Goal: Information Seeking & Learning: Learn about a topic

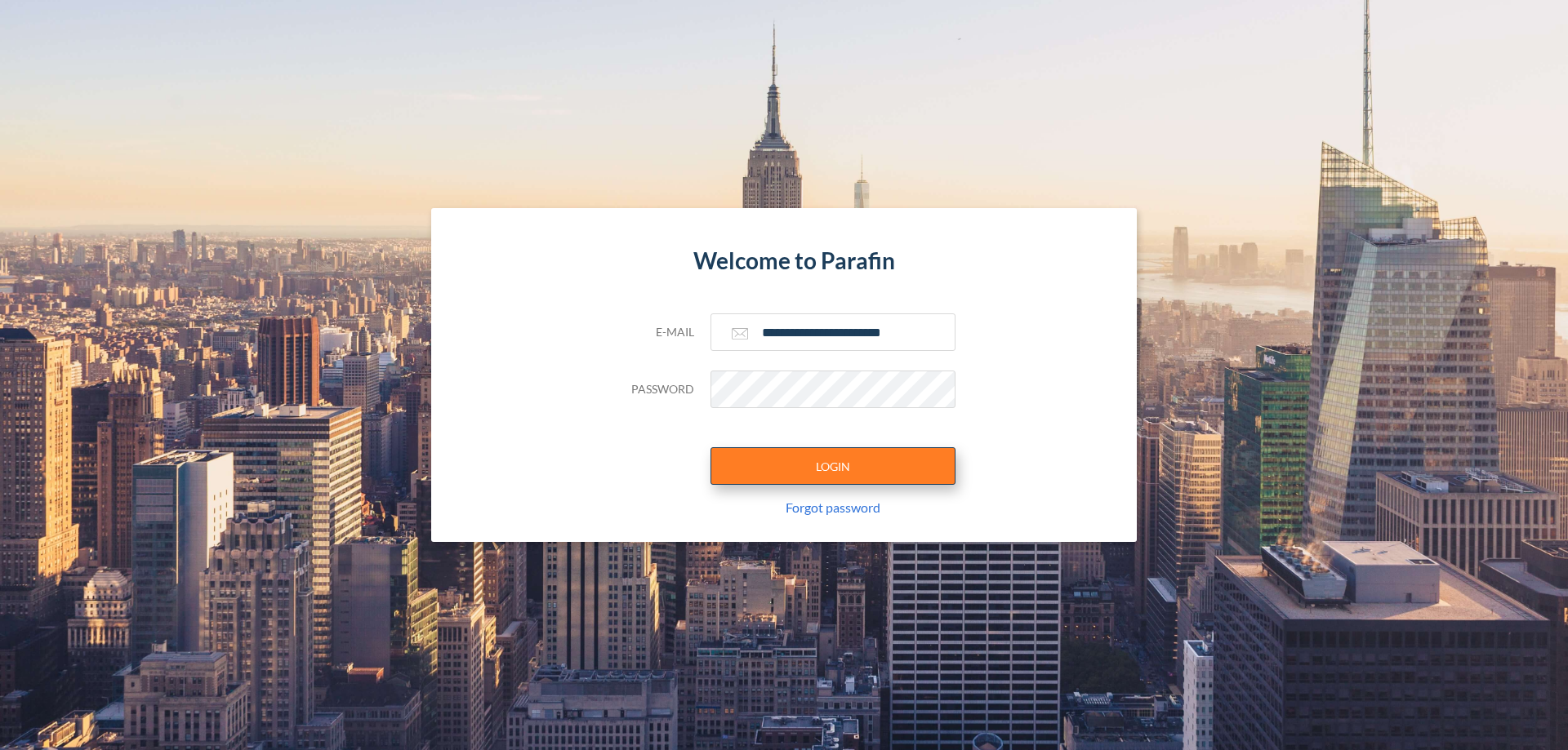
click at [832, 466] on button "LOGIN" at bounding box center [833, 465] width 245 height 37
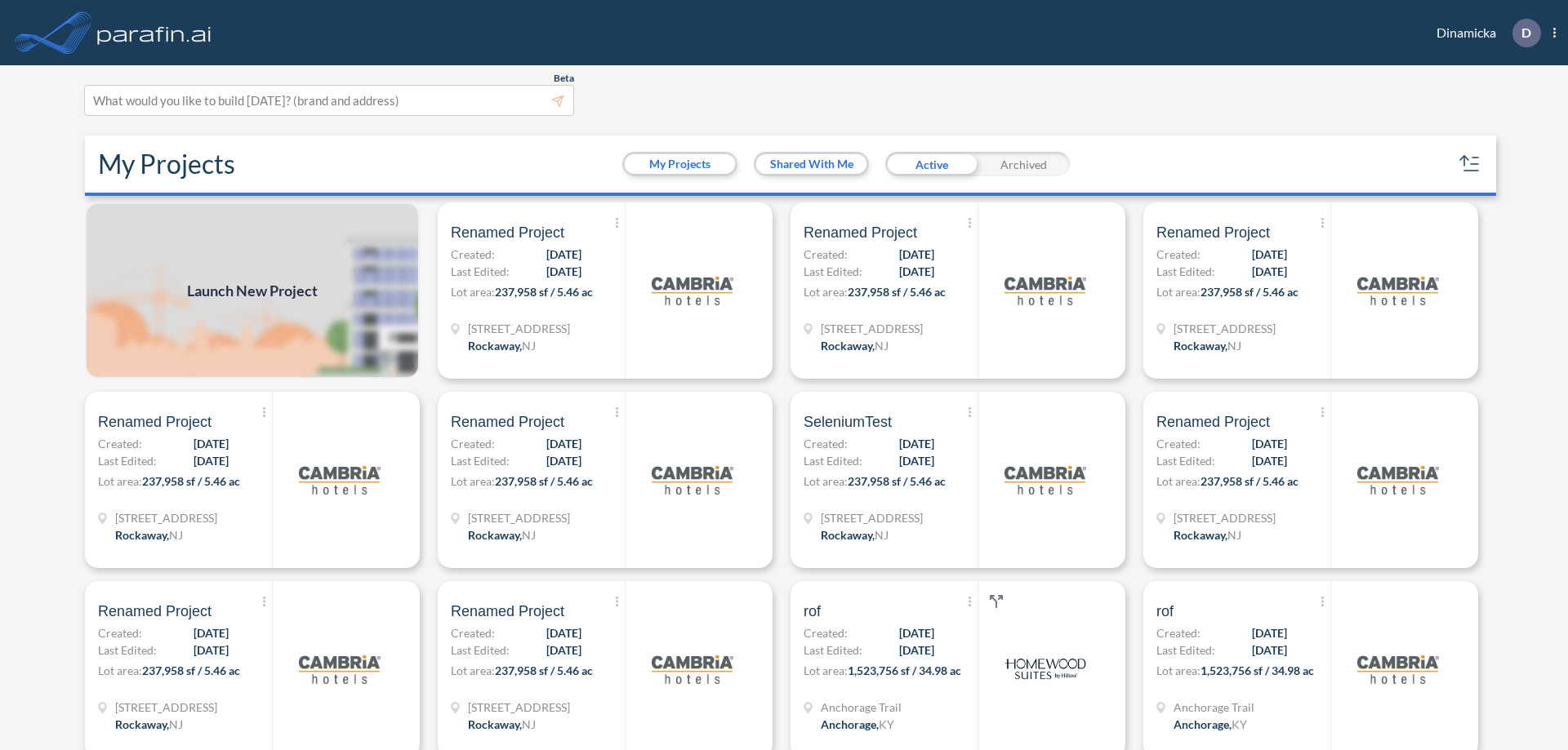
scroll to position [4, 0]
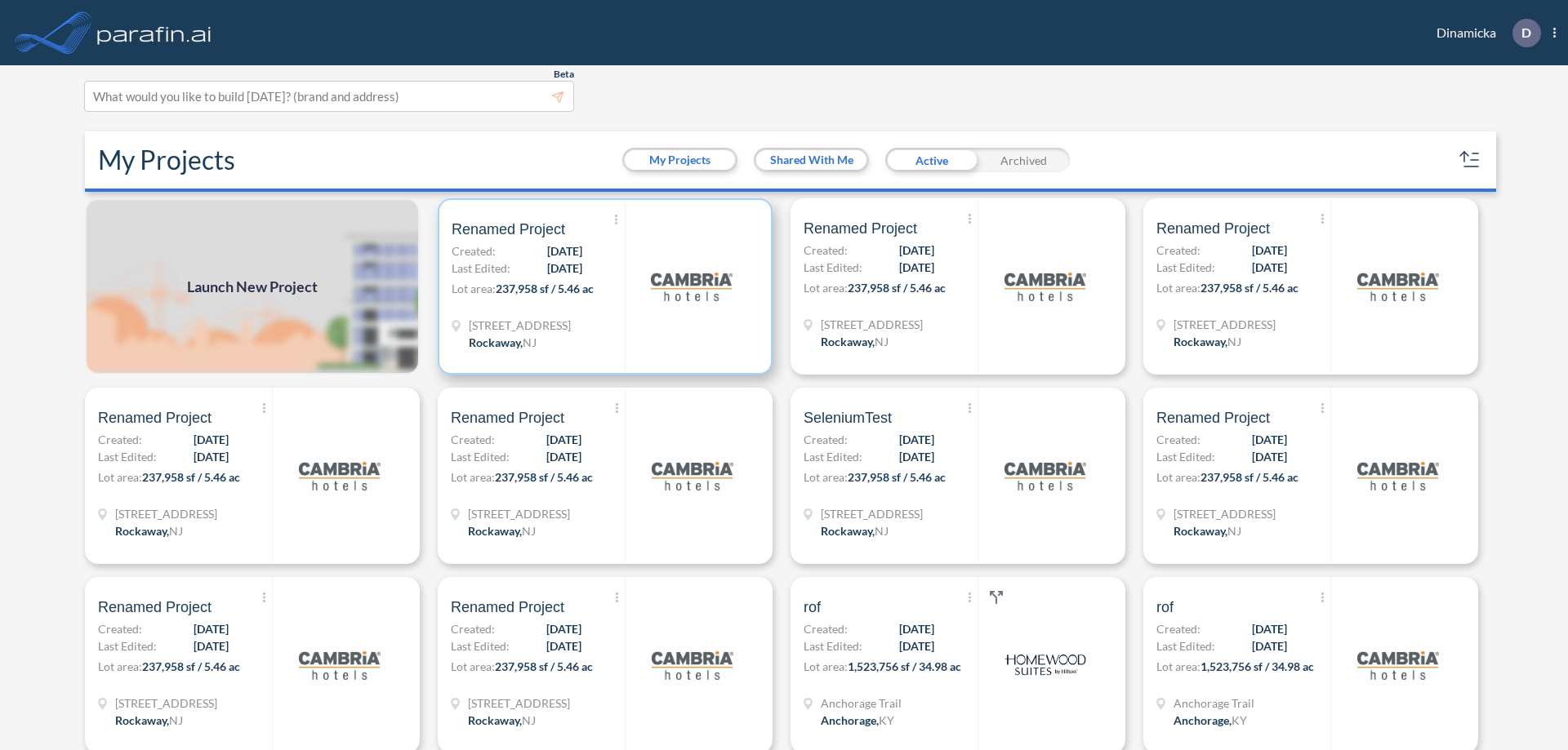
click at [602, 286] on p "Lot area: 237,958 sf / 5.46 ac" at bounding box center [538, 291] width 173 height 24
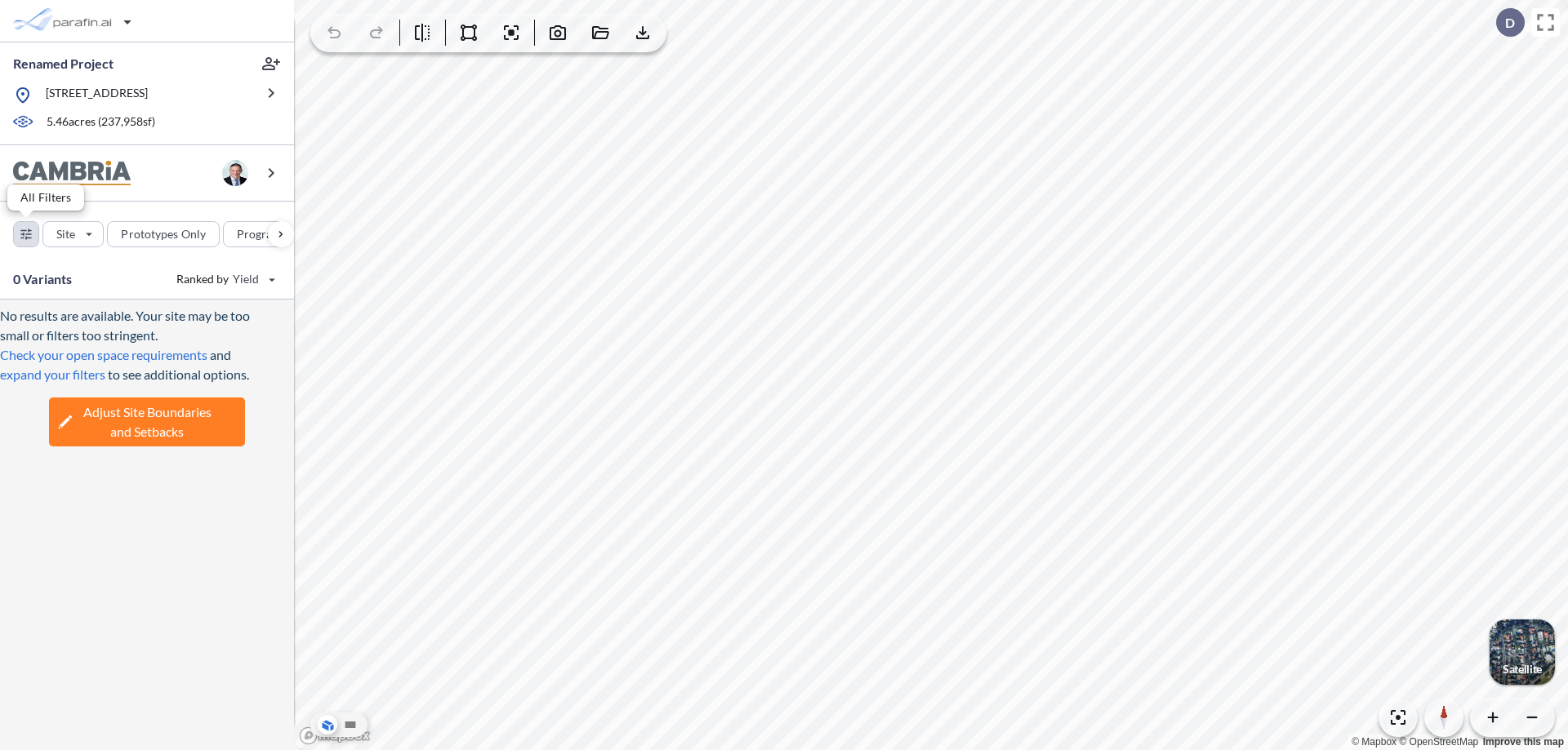
click at [27, 233] on div "button" at bounding box center [27, 234] width 25 height 25
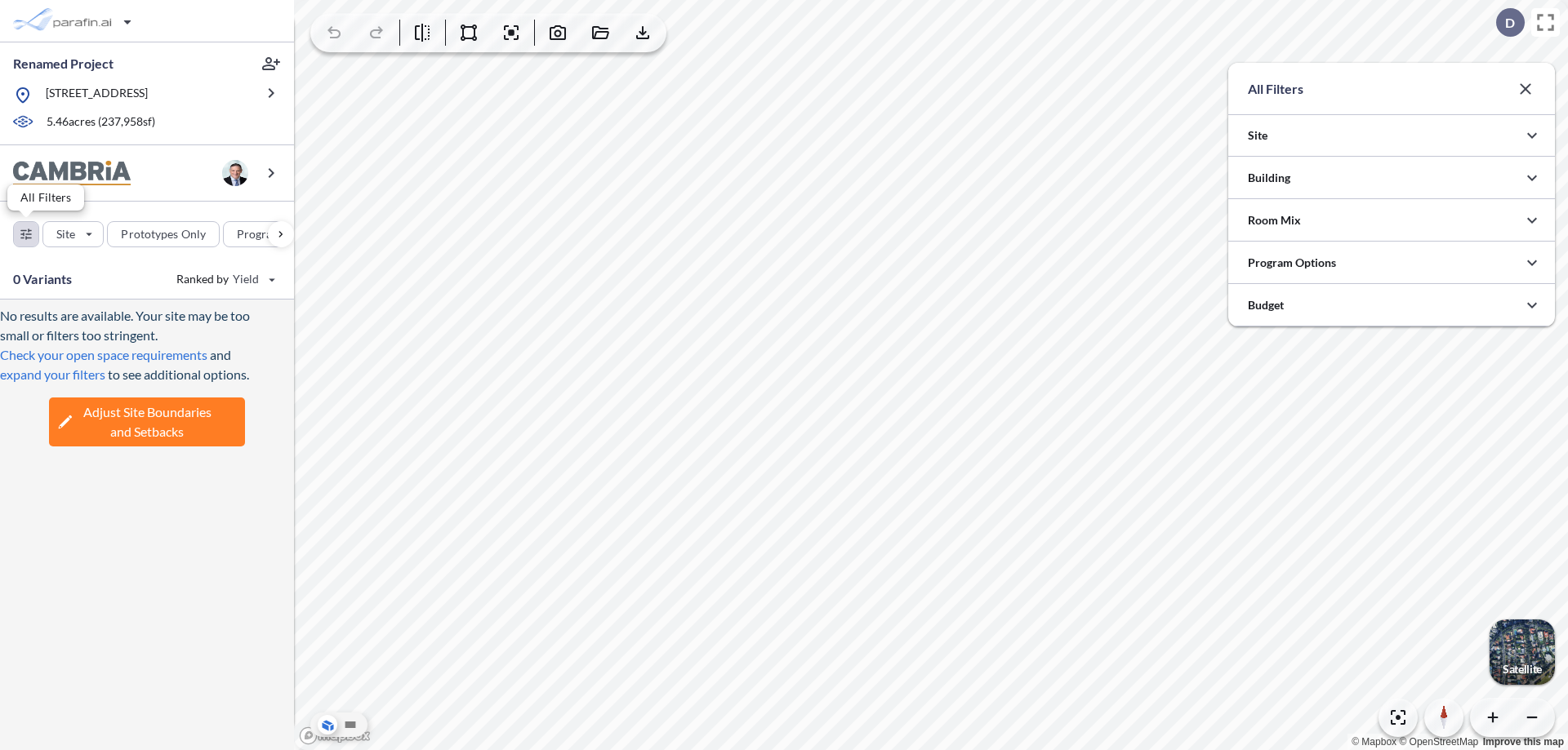
scroll to position [816033, 816199]
click at [1532, 178] on icon "button" at bounding box center [1532, 178] width 20 height 20
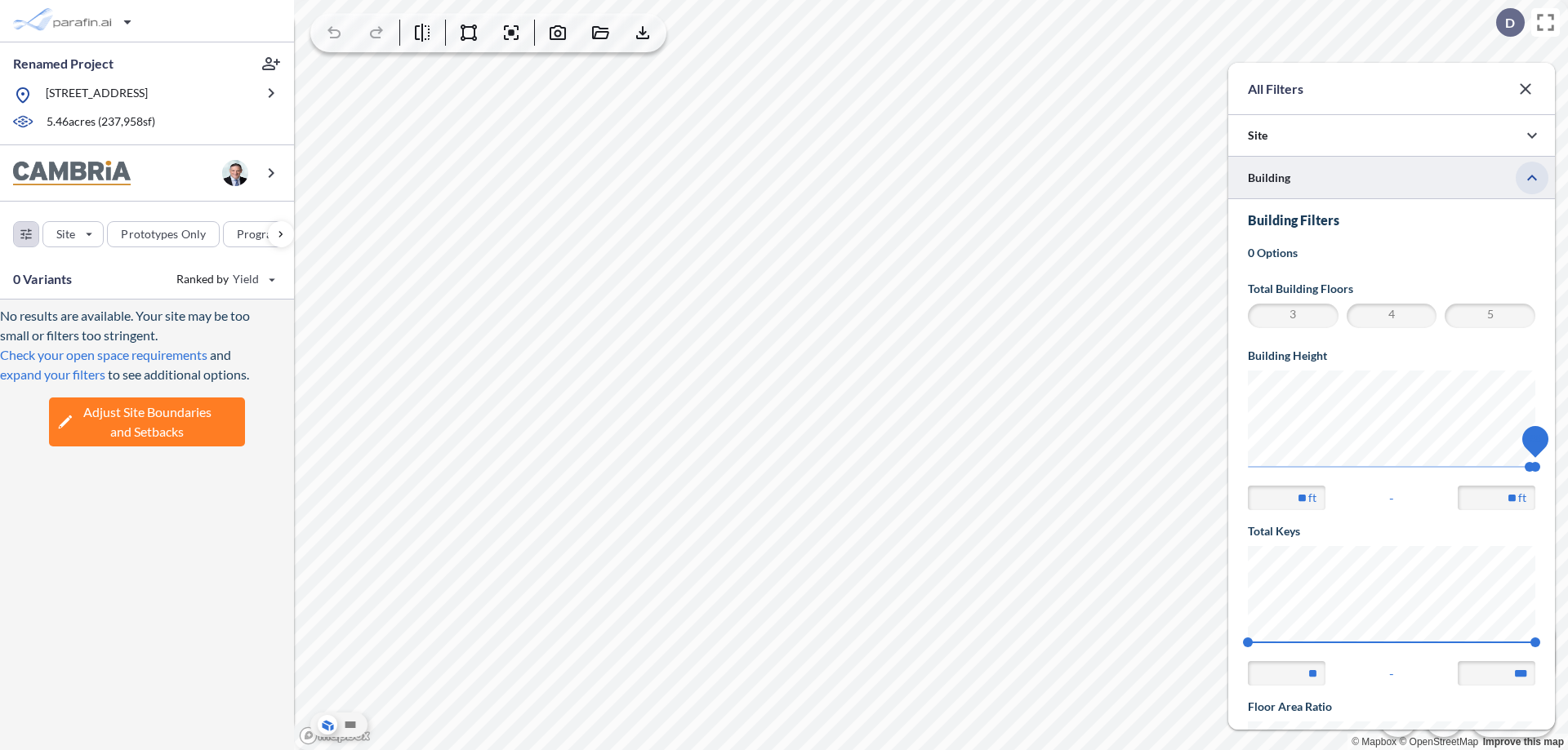
scroll to position [284, 0]
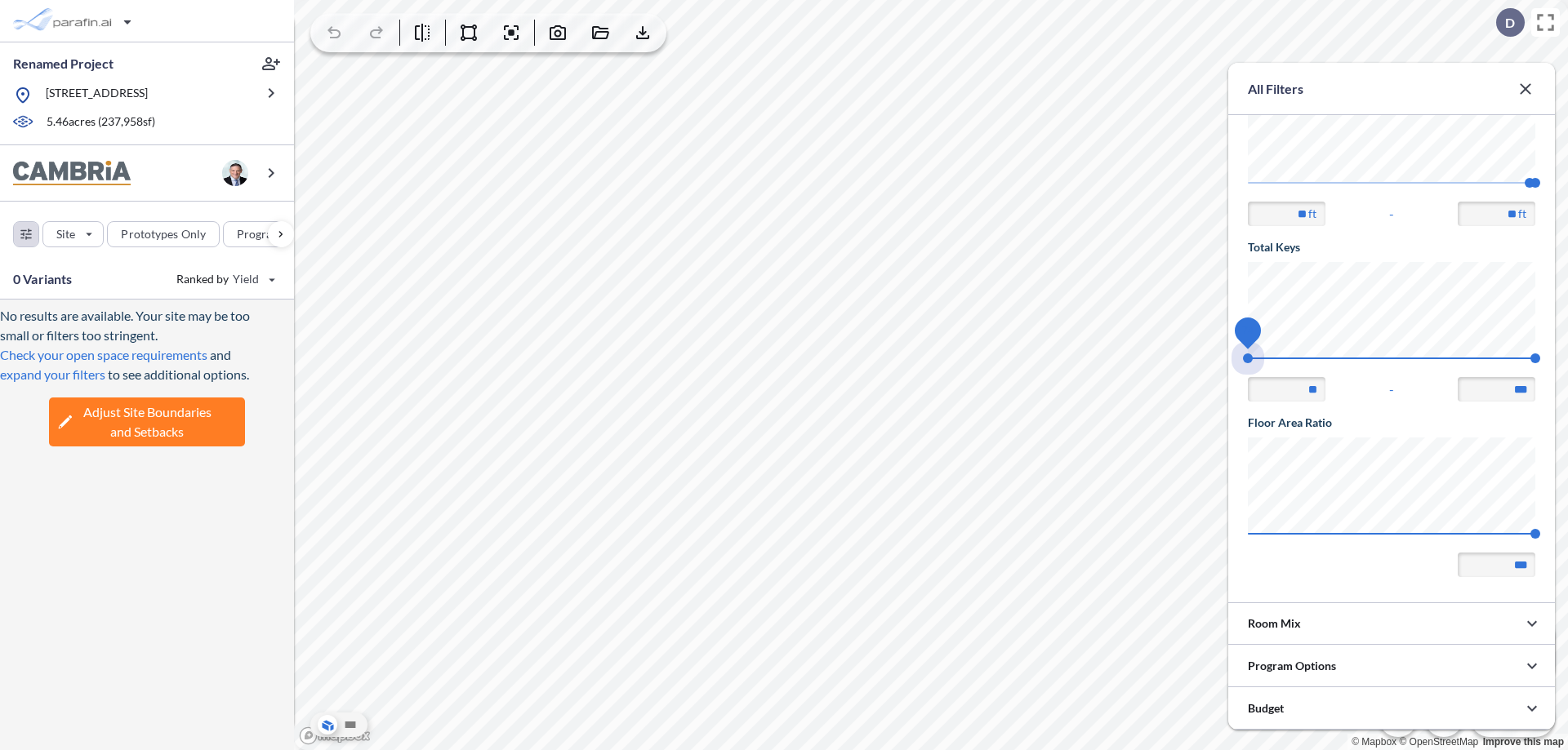
drag, startPoint x: 1247, startPoint y: 358, endPoint x: 1535, endPoint y: 358, distance: 288.0
click at [1535, 358] on span "74 140" at bounding box center [1391, 363] width 287 height 12
type input "***"
